Goal: Find specific page/section: Find specific page/section

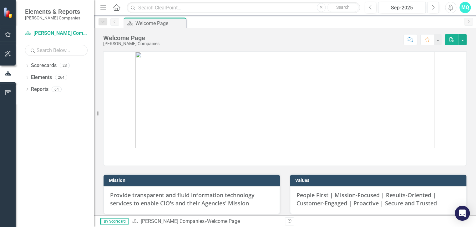
click at [54, 50] on input "text" at bounding box center [56, 50] width 63 height 11
click at [52, 52] on input "text" at bounding box center [56, 50] width 63 height 11
click at [166, 8] on input "text" at bounding box center [243, 7] width 233 height 11
type input "mcrtams"
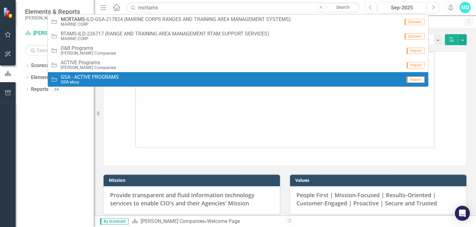
click at [136, 77] on div "Opportunity GSA - ACTIVE PROGRAMS GSA-ebuy" at bounding box center [226, 79] width 351 height 10
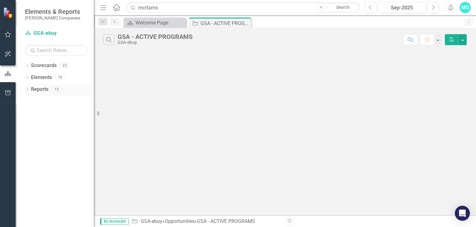
click at [29, 90] on icon "Dropdown" at bounding box center [27, 89] width 4 height 3
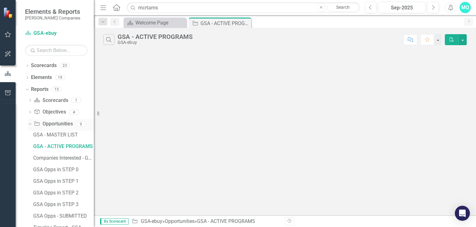
click at [56, 125] on link "Opportunity Opportunities" at bounding box center [53, 123] width 39 height 7
click at [37, 125] on icon "Opportunity" at bounding box center [37, 123] width 6 height 5
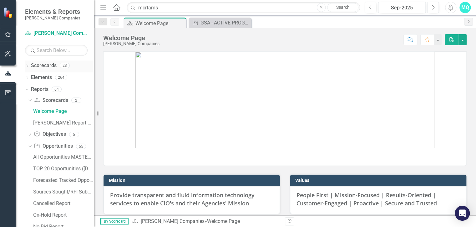
click at [44, 68] on link "Scorecards" at bounding box center [44, 65] width 26 height 7
click at [245, 23] on icon "Close" at bounding box center [245, 22] width 6 height 5
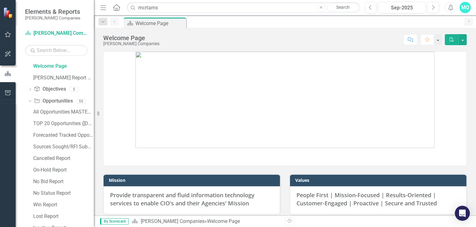
scroll to position [51, 0]
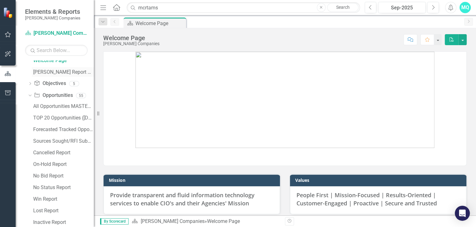
click at [47, 74] on div "[PERSON_NAME] Report Dashboard" at bounding box center [63, 72] width 61 height 6
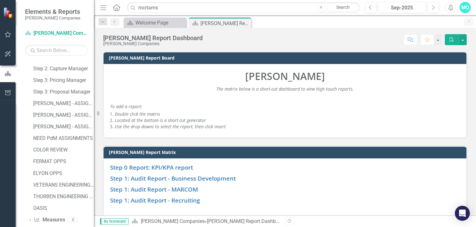
scroll to position [588, 0]
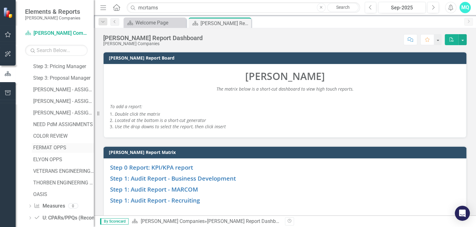
click at [46, 147] on div "FERMAT OPPS" at bounding box center [63, 148] width 61 height 6
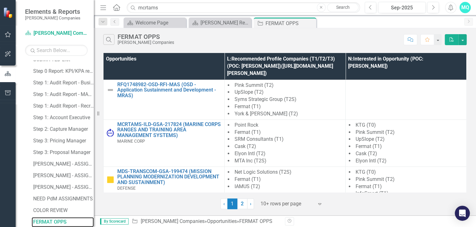
scroll to position [1, 0]
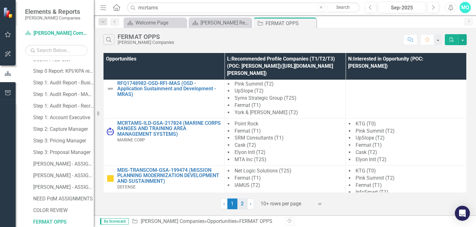
click at [242, 203] on link "2" at bounding box center [242, 203] width 10 height 11
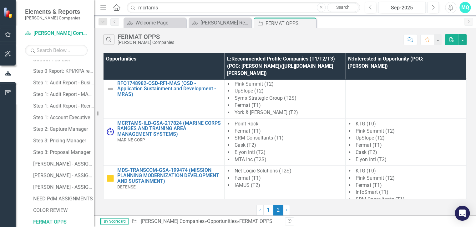
scroll to position [0, 0]
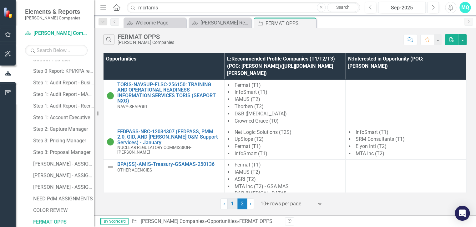
click at [234, 204] on link "1" at bounding box center [232, 203] width 10 height 11
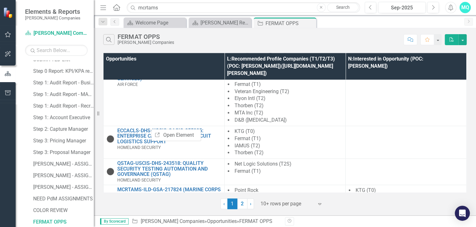
scroll to position [328, 0]
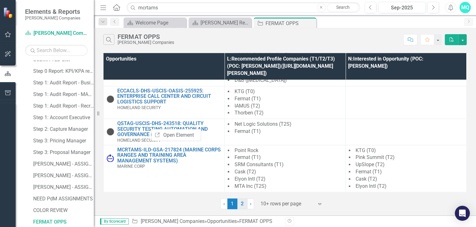
click at [243, 205] on link "2" at bounding box center [242, 203] width 10 height 11
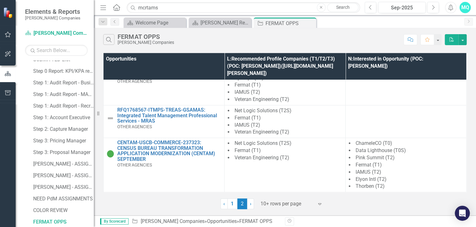
scroll to position [0, 0]
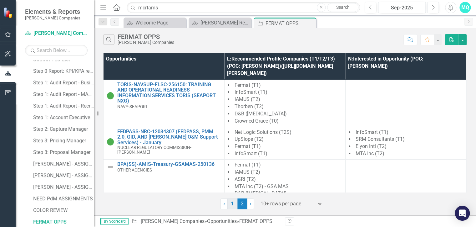
click at [230, 202] on link "1" at bounding box center [232, 203] width 10 height 11
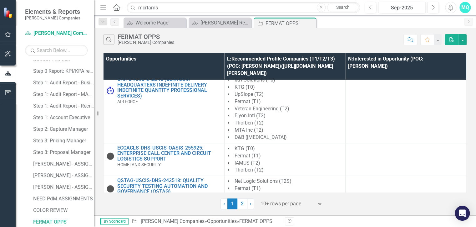
scroll to position [328, 0]
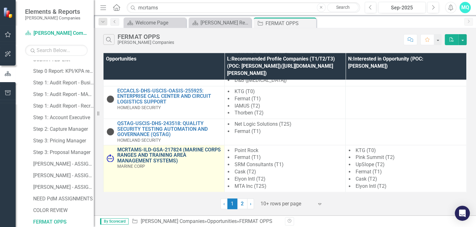
click at [156, 151] on link "MCRTAMS-ILD-GSA-217824 (MARINE CORPS RANGES AND TRAINING AREA MANAGEMENT SYSTEM…" at bounding box center [169, 155] width 104 height 17
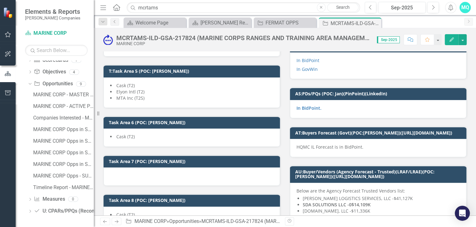
scroll to position [946, 0]
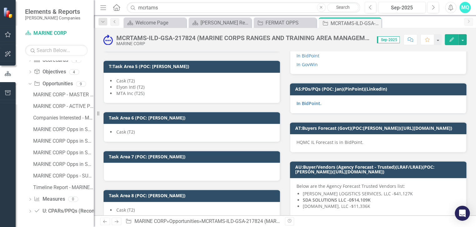
click at [153, 37] on div "MCRTAMS-ILD-GSA-217824 (MARINE CORPS RANGES AND TRAINING AREA MANAGEMENT SYSTEM…" at bounding box center [243, 37] width 254 height 7
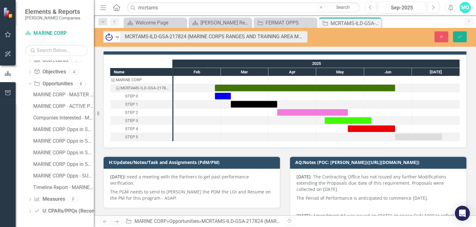
scroll to position [0, 0]
